Goal: Information Seeking & Learning: Learn about a topic

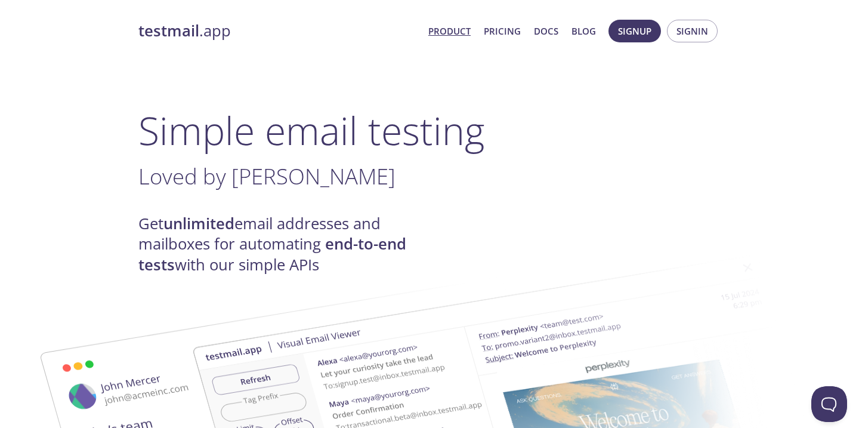
click at [196, 223] on strong "unlimited" at bounding box center [198, 223] width 71 height 21
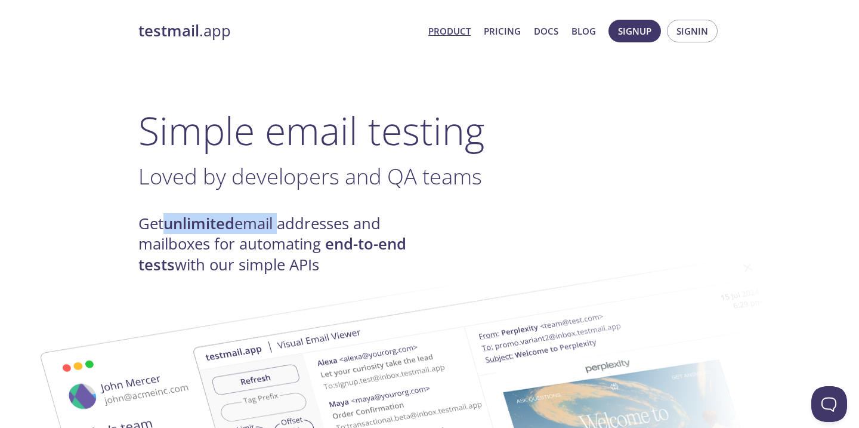
drag, startPoint x: 196, startPoint y: 223, endPoint x: 252, endPoint y: 231, distance: 56.0
click at [252, 231] on h4 "Get unlimited email addresses and mailboxes for automating end-to-end tests wit…" at bounding box center [283, 243] width 291 height 61
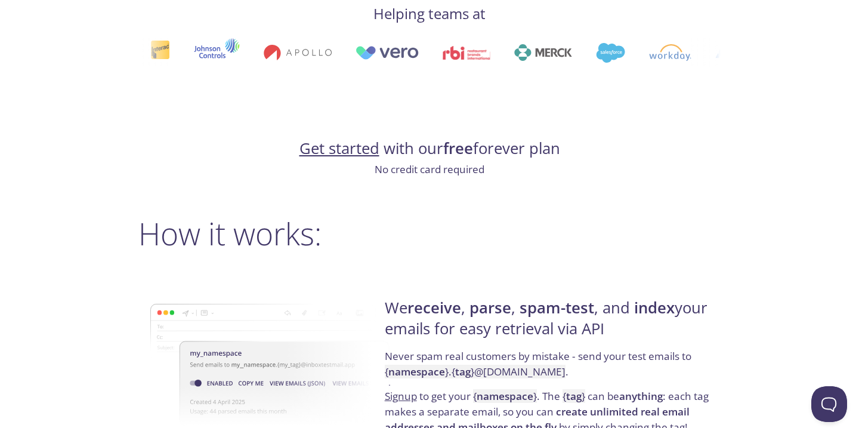
scroll to position [690, 0]
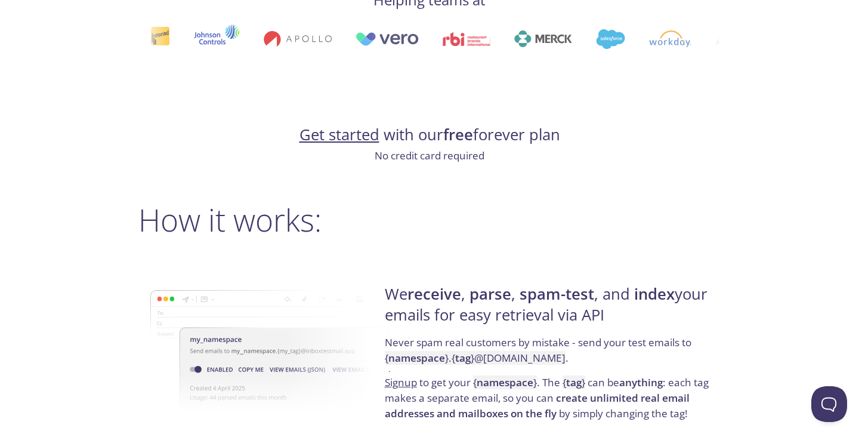
click at [333, 130] on link "Get started" at bounding box center [339, 134] width 80 height 21
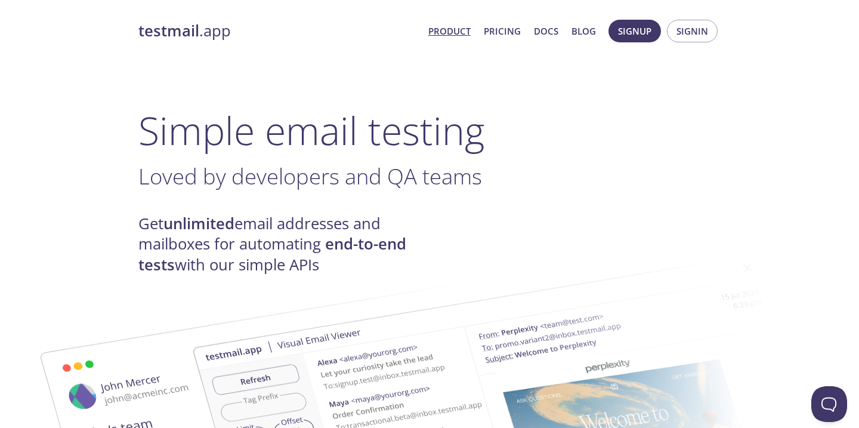
click at [456, 29] on link "Product" at bounding box center [449, 31] width 42 height 16
click at [187, 223] on strong "unlimited" at bounding box center [198, 223] width 71 height 21
drag, startPoint x: 187, startPoint y: 223, endPoint x: 203, endPoint y: 218, distance: 16.8
click at [203, 218] on strong "unlimited" at bounding box center [198, 223] width 71 height 21
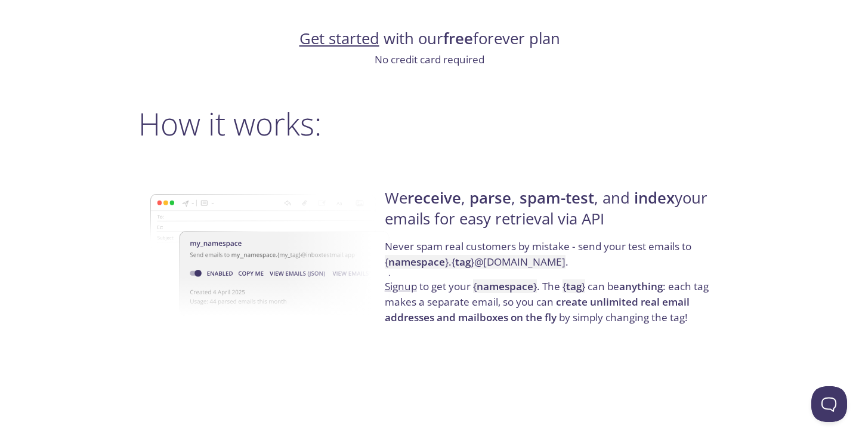
scroll to position [787, 0]
click at [392, 187] on img at bounding box center [271, 253] width 243 height 188
drag, startPoint x: 392, startPoint y: 187, endPoint x: 601, endPoint y: 222, distance: 211.7
click at [601, 223] on div "We receive , parse , spam-test , and index your emails for easy retrieval via A…" at bounding box center [429, 255] width 582 height 192
click at [601, 222] on h4 "We receive , parse , spam-test , and index your emails for easy retrieval via A…" at bounding box center [551, 212] width 332 height 51
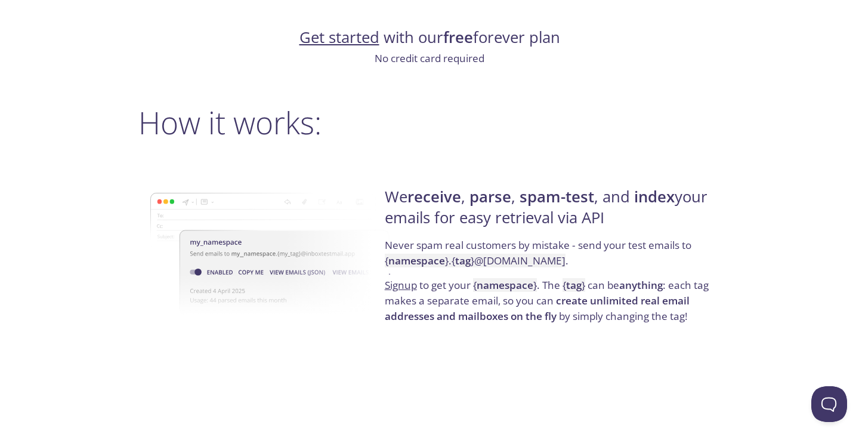
click at [601, 222] on h4 "We receive , parse , spam-test , and index your emails for easy retrieval via A…" at bounding box center [551, 212] width 332 height 51
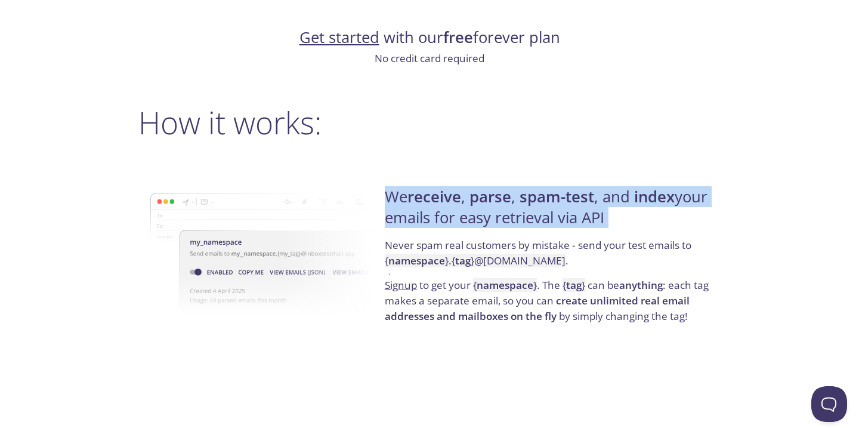
click at [601, 222] on h4 "We receive , parse , spam-test , and index your emails for easy retrieval via A…" at bounding box center [551, 212] width 332 height 51
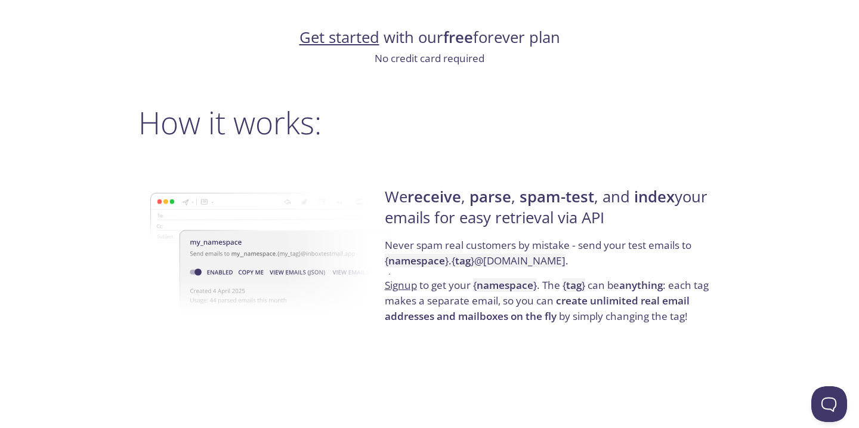
click at [406, 243] on p "Never spam real customers by mistake - send your test emails to { namespace } .…" at bounding box center [551, 257] width 332 height 40
drag, startPoint x: 406, startPoint y: 243, endPoint x: 528, endPoint y: 253, distance: 122.6
click at [526, 253] on p "Never spam real customers by mistake - send your test emails to { namespace } .…" at bounding box center [551, 257] width 332 height 40
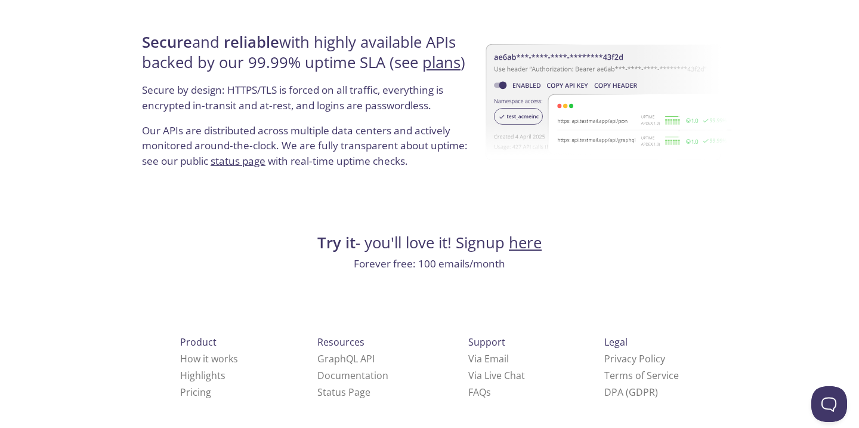
scroll to position [2293, 0]
